Goal: Obtain resource: Download file/media

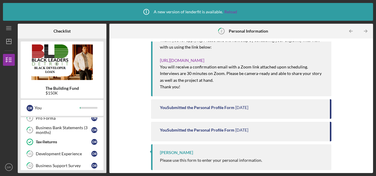
scroll to position [112, 0]
click at [78, 150] on div "Development Experience" at bounding box center [64, 152] width 56 height 5
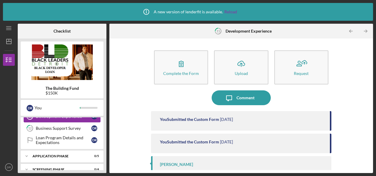
scroll to position [150, 0]
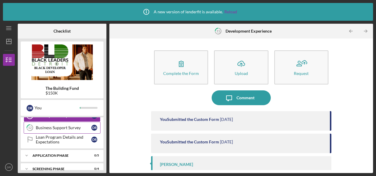
click at [77, 125] on div "Business Support Survey" at bounding box center [64, 127] width 56 height 5
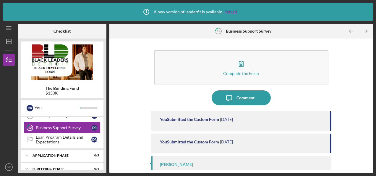
scroll to position [160, 0]
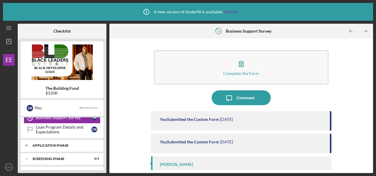
click at [72, 143] on div "Application Phase" at bounding box center [65, 145] width 64 height 4
click at [29, 143] on icon "Icon/Expander" at bounding box center [27, 145] width 12 height 12
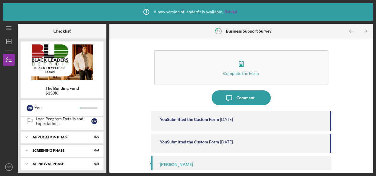
scroll to position [41, 0]
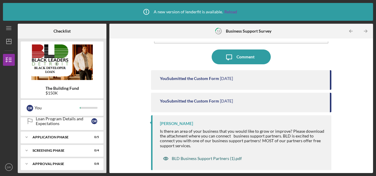
click at [218, 158] on div "BLD Business Support Partners (1).pdf" at bounding box center [207, 158] width 70 height 5
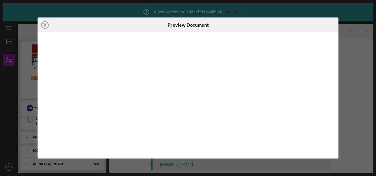
scroll to position [41, 0]
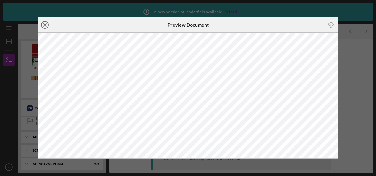
click at [46, 25] on line at bounding box center [44, 24] width 3 height 3
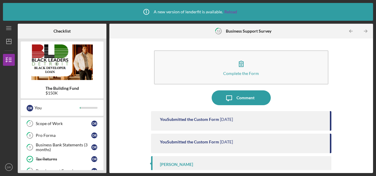
scroll to position [95, 0]
click at [79, 120] on div "Scope of Work" at bounding box center [64, 122] width 56 height 5
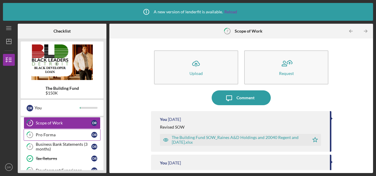
click at [72, 134] on div "Pro Forma" at bounding box center [64, 134] width 56 height 5
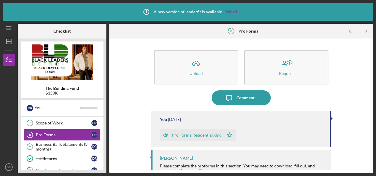
click at [192, 135] on div "Pro Forma Residential.xlsx" at bounding box center [196, 134] width 49 height 5
